Goal: Navigation & Orientation: Find specific page/section

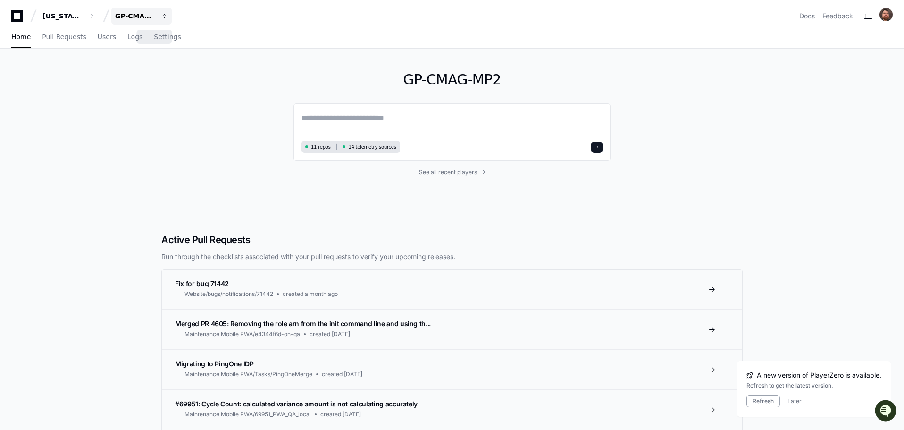
click at [83, 16] on div "GP-CMAG-MP2" at bounding box center [62, 15] width 41 height 9
click at [154, 86] on span "GP-BP-WoodProducts" at bounding box center [169, 87] width 78 height 11
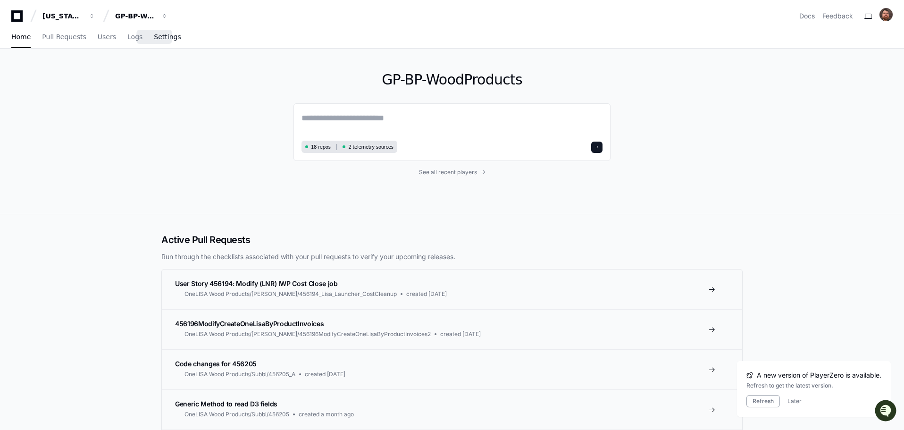
click at [156, 39] on span "Settings" at bounding box center [167, 37] width 27 height 6
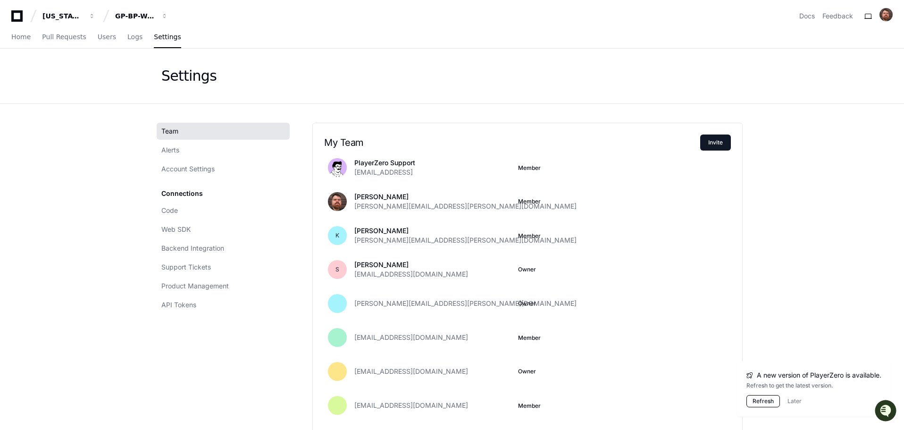
click at [775, 399] on button "Refresh" at bounding box center [763, 401] width 34 height 12
click at [351, 17] on div "[US_STATE] Pacific GP-BP-WoodProducts Docs Feedback" at bounding box center [451, 16] width 881 height 17
click at [83, 17] on div "GP-BP-WoodProducts" at bounding box center [62, 15] width 41 height 9
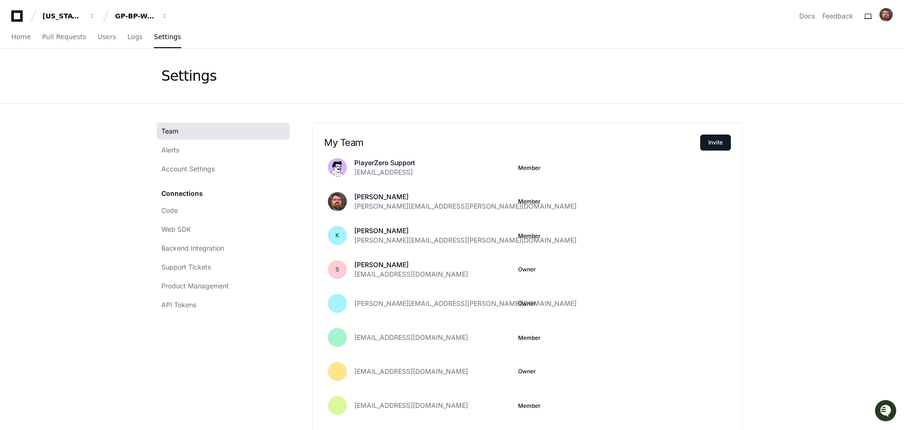
click at [83, 19] on div "GP-BP-WoodProducts" at bounding box center [62, 15] width 41 height 9
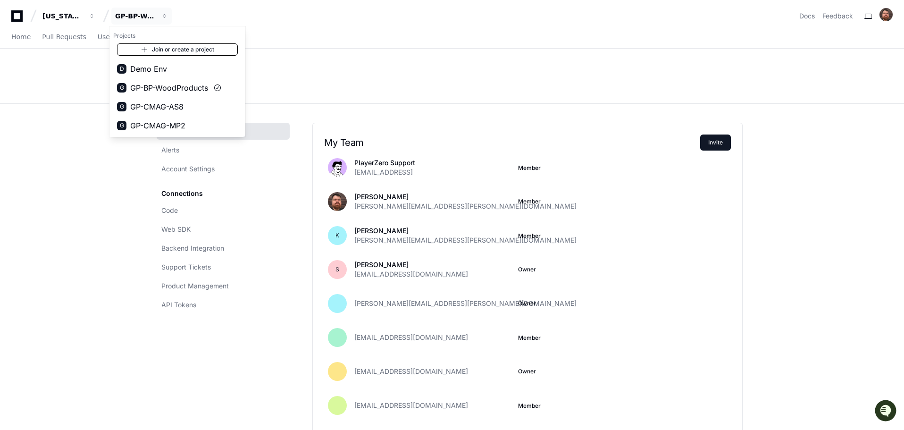
click at [143, 51] on span at bounding box center [145, 50] width 8 height 8
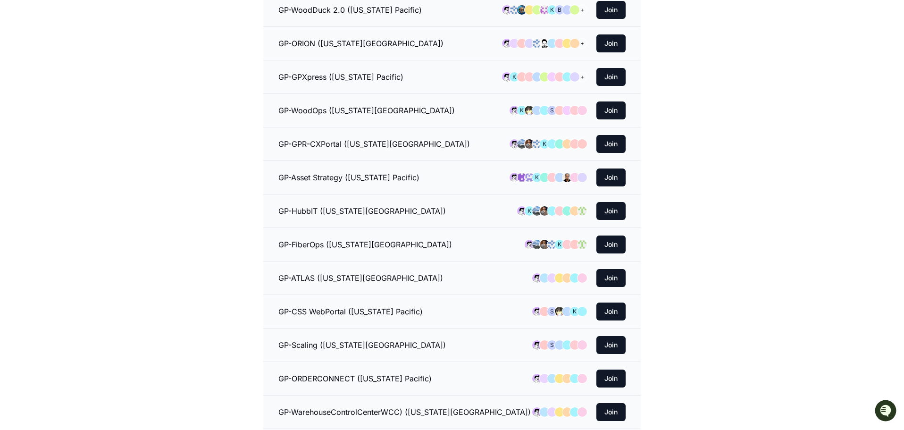
scroll to position [283, 0]
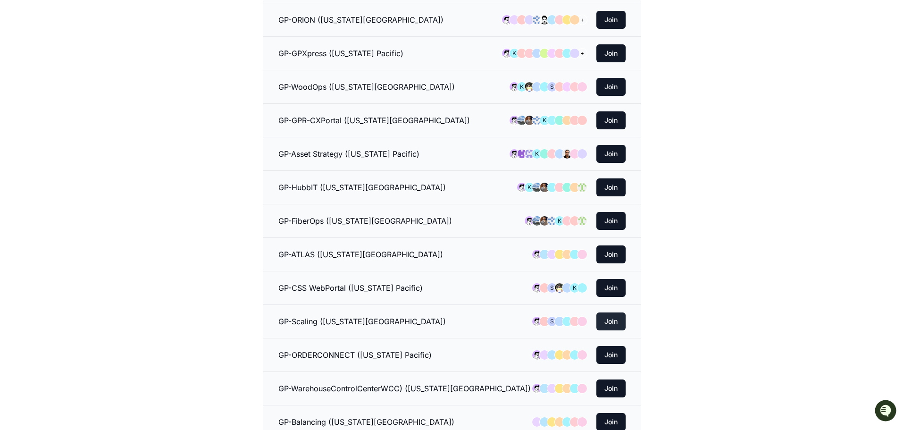
click at [615, 321] on button "Join" at bounding box center [610, 321] width 29 height 18
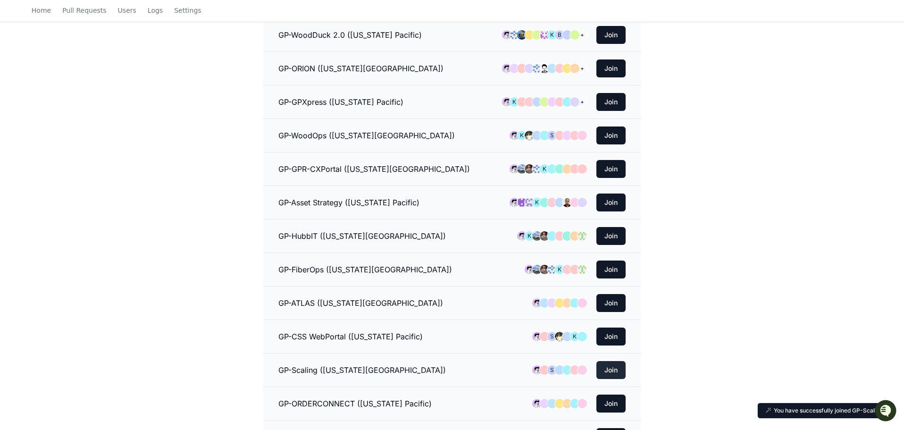
scroll to position [332, 0]
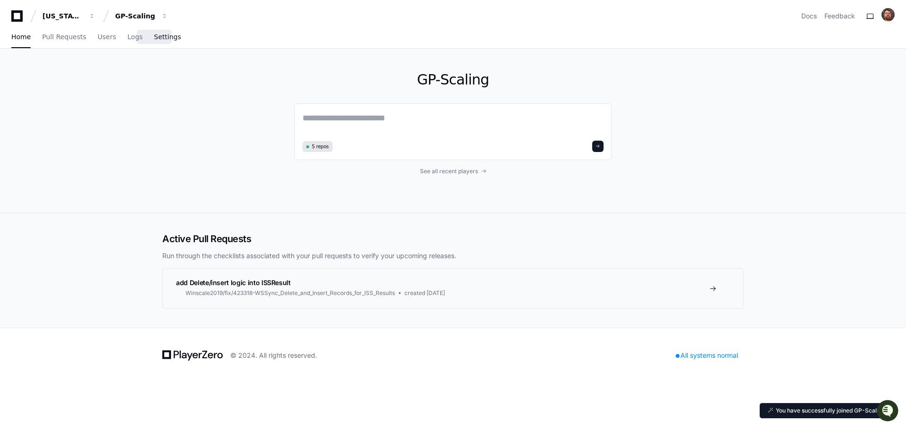
click at [158, 35] on span "Settings" at bounding box center [167, 37] width 27 height 6
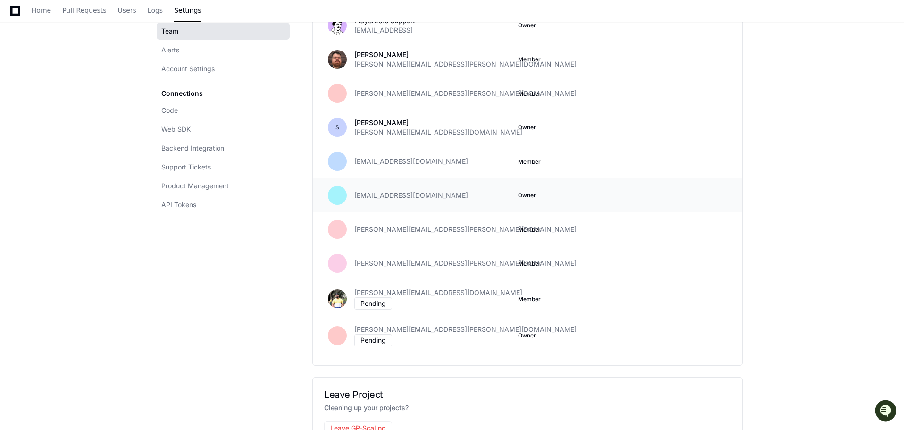
scroll to position [142, 0]
click at [839, 311] on app-setting "Settings Team Alerts Account Settings Connections Code Web SDK Backend Integrat…" at bounding box center [452, 192] width 904 height 570
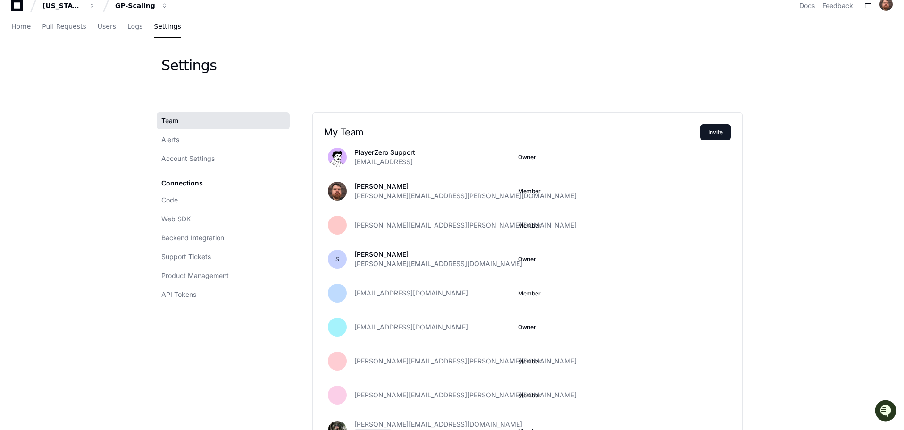
scroll to position [0, 0]
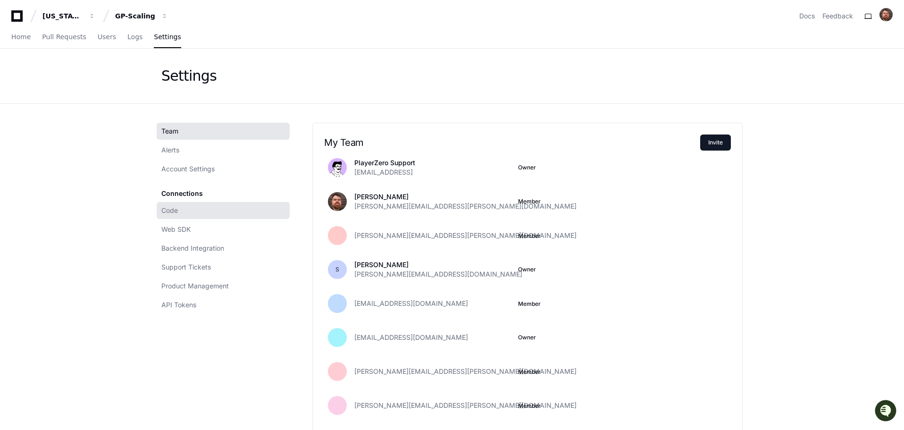
click at [174, 212] on span "Code" at bounding box center [169, 210] width 17 height 9
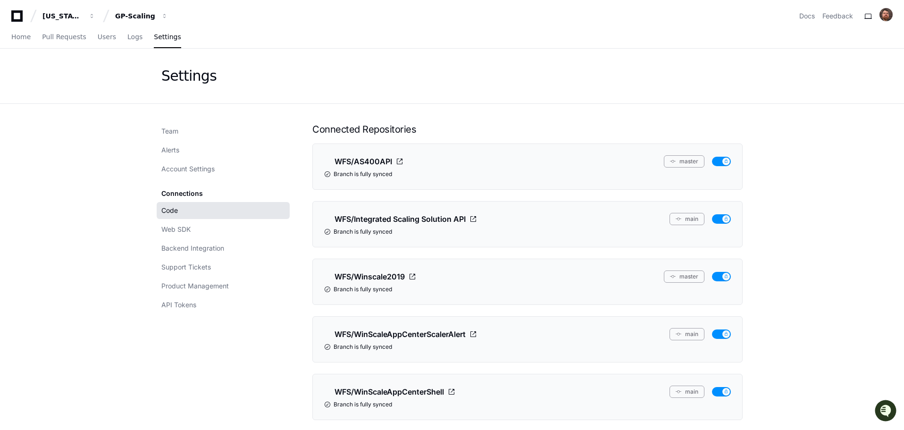
click at [804, 149] on app-setting "Settings Team Alerts Account Settings Connections Code Web SDK Backend Integrat…" at bounding box center [452, 320] width 904 height 543
click at [863, 231] on app-setting "Settings Team Alerts Account Settings Connections Code Web SDK Backend Integrat…" at bounding box center [452, 320] width 904 height 543
